Goal: Task Accomplishment & Management: Manage account settings

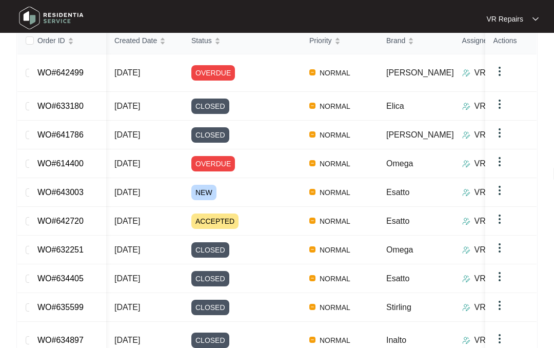
scroll to position [167, 0]
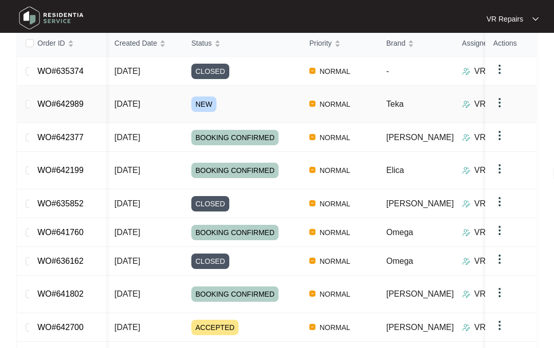
click at [75, 101] on link "WO#642989" at bounding box center [60, 104] width 46 height 9
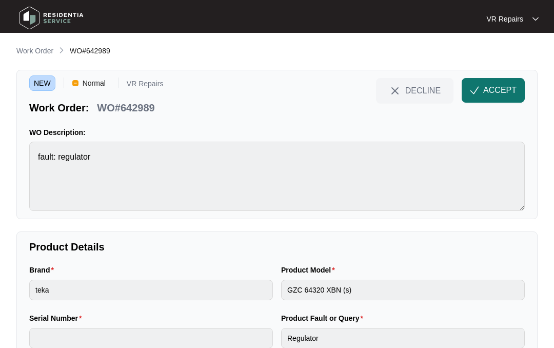
click at [488, 83] on button "ACCEPT" at bounding box center [493, 90] width 63 height 25
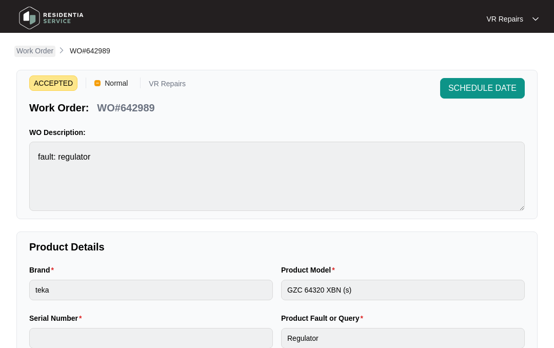
click at [32, 50] on p "Work Order" at bounding box center [34, 51] width 37 height 10
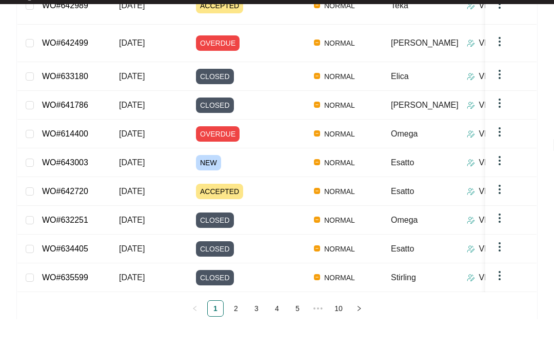
scroll to position [196, 0]
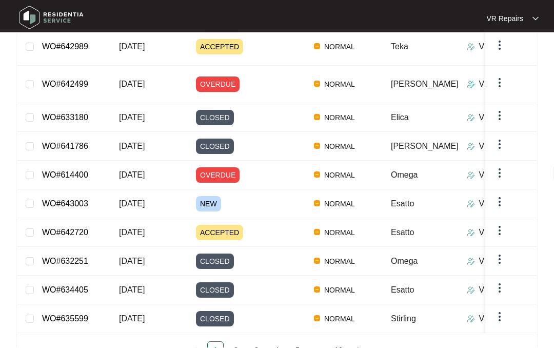
click at [80, 190] on td "WO#643003" at bounding box center [72, 204] width 77 height 29
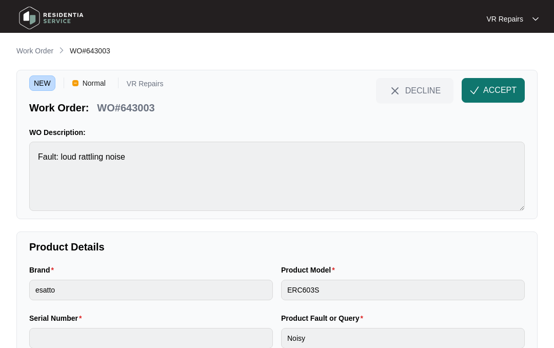
click at [489, 87] on span "ACCEPT" at bounding box center [500, 90] width 33 height 12
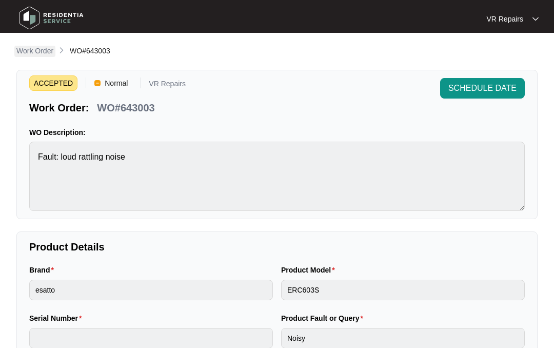
click at [36, 50] on p "Work Order" at bounding box center [34, 51] width 37 height 10
